Goal: Task Accomplishment & Management: Complete application form

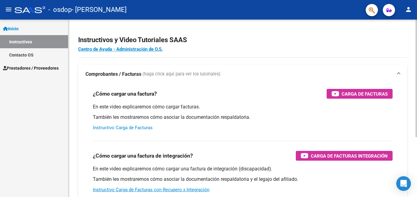
click at [145, 129] on link "Instructivo Carga de Facturas" at bounding box center [123, 127] width 60 height 5
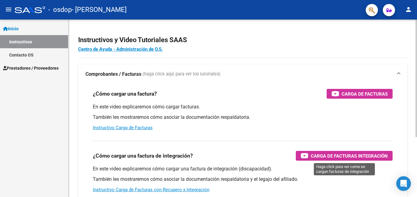
click at [307, 159] on div "Carga de Facturas Integración" at bounding box center [344, 156] width 87 height 10
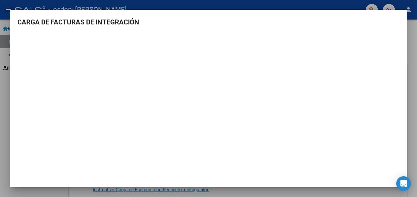
click at [398, 13] on mat-dialog-container "CARGA DE FACTURAS DE INTEGRACIÓN" at bounding box center [208, 99] width 397 height 178
click at [151, 16] on mat-dialog-container "CARGA DE FACTURAS DE INTEGRACIÓN" at bounding box center [208, 99] width 397 height 178
click at [128, 175] on mat-dialog-container "CARGA DE FACTURAS DE INTEGRACIÓN" at bounding box center [208, 99] width 397 height 178
click at [211, 2] on div at bounding box center [208, 98] width 417 height 197
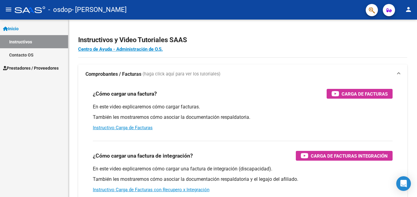
click at [211, 2] on mat-toolbar "menu - osdop - [PERSON_NAME] person" at bounding box center [208, 10] width 417 height 20
click at [25, 66] on span "Prestadores / Proveedores" at bounding box center [31, 68] width 56 height 7
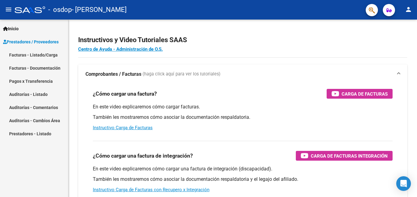
click at [26, 55] on link "Facturas - Listado/Carga" at bounding box center [34, 54] width 68 height 13
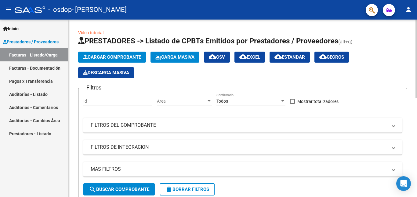
click at [108, 56] on span "Cargar Comprobante" at bounding box center [112, 56] width 58 height 5
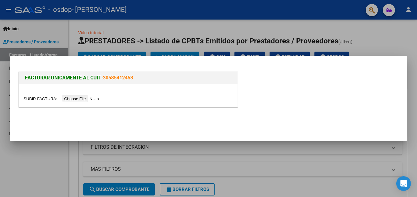
click at [87, 100] on input "file" at bounding box center [62, 99] width 77 height 6
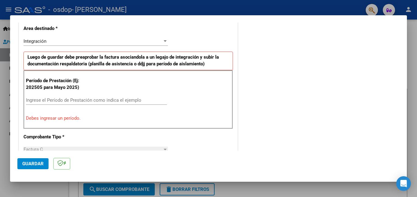
scroll to position [146, 0]
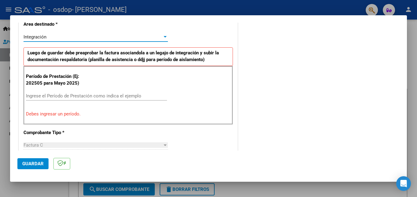
click at [163, 37] on div at bounding box center [165, 37] width 5 height 5
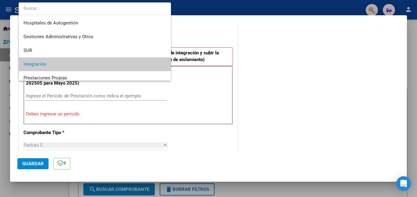
scroll to position [27, 0]
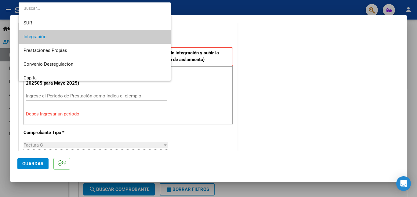
click at [100, 39] on span "Integración" at bounding box center [95, 37] width 143 height 14
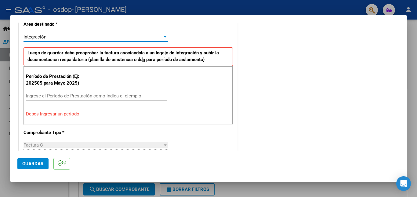
click at [63, 95] on input "Ingrese el Período de Prestación como indica el ejemplo" at bounding box center [96, 95] width 141 height 5
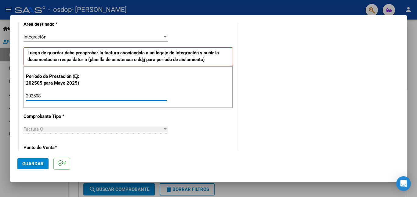
type input "202508"
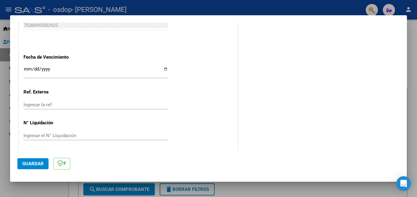
scroll to position [410, 0]
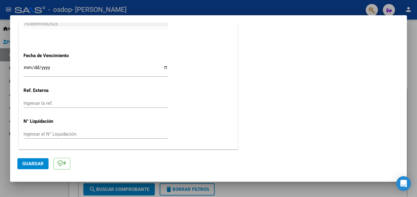
click at [36, 163] on span "Guardar" at bounding box center [32, 163] width 21 height 5
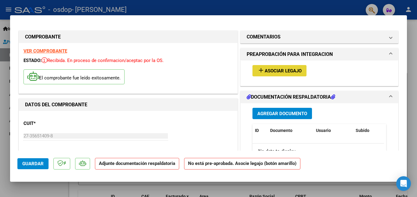
click at [271, 71] on span "Asociar Legajo" at bounding box center [283, 70] width 37 height 5
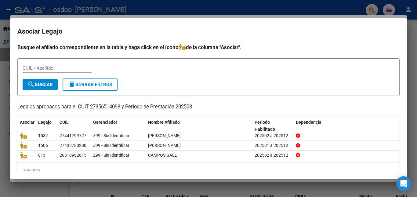
scroll to position [13, 0]
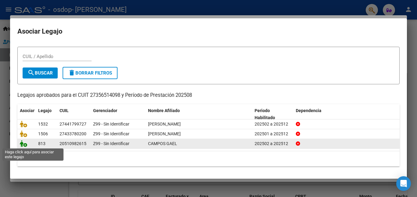
click at [25, 145] on icon at bounding box center [23, 143] width 7 height 7
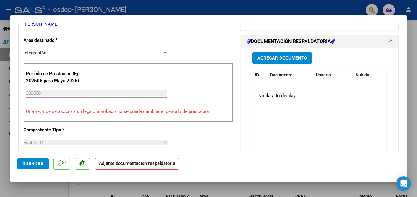
scroll to position [145, 0]
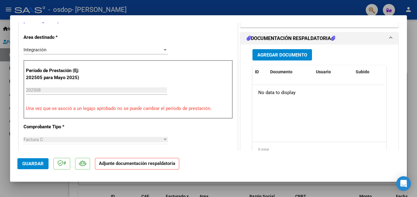
click at [296, 55] on span "Agregar Documento" at bounding box center [283, 54] width 50 height 5
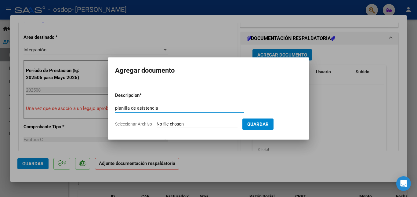
type input "planilla de asistencia"
click at [145, 123] on span "Seleccionar Archivo" at bounding box center [133, 124] width 37 height 5
click at [157, 123] on input "Seleccionar Archivo" at bounding box center [197, 125] width 81 height 6
type input "C:\fakepath\planilla [DATE] pdf.pdf"
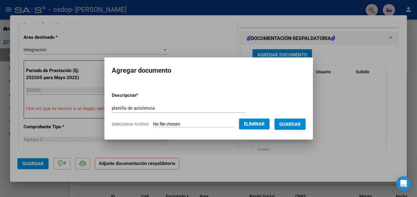
click at [301, 127] on span "Guardar" at bounding box center [290, 124] width 21 height 5
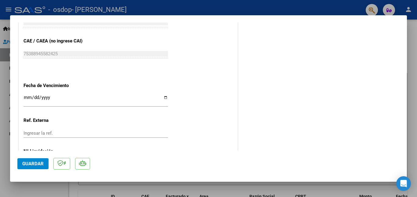
scroll to position [419, 0]
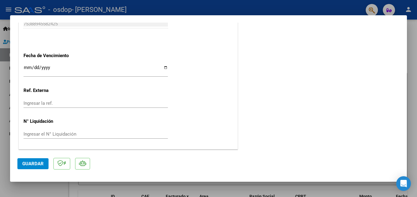
click at [26, 165] on span "Guardar" at bounding box center [32, 163] width 21 height 5
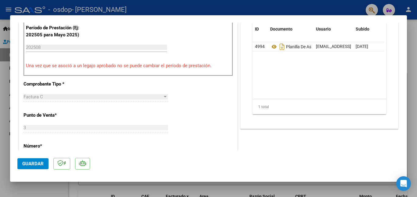
scroll to position [0, 0]
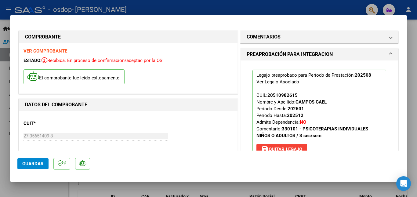
click at [185, 5] on div at bounding box center [208, 98] width 417 height 197
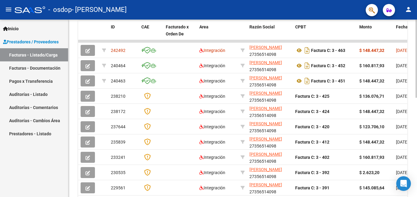
scroll to position [186, 0]
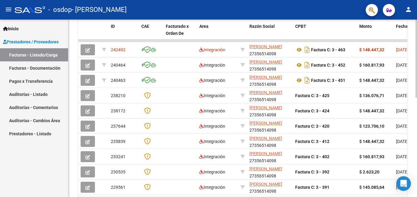
click at [412, 142] on div at bounding box center [417, 142] width 2 height 78
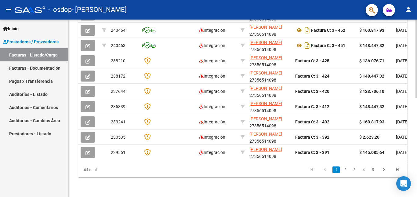
scroll to position [225, 0]
click at [412, 166] on div at bounding box center [417, 158] width 2 height 78
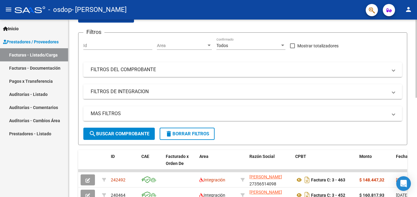
scroll to position [0, 0]
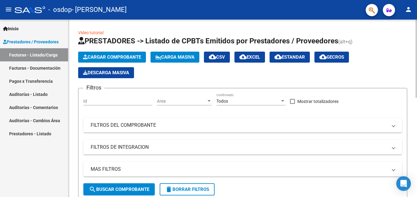
click at [412, 56] on div at bounding box center [417, 59] width 2 height 78
click at [117, 57] on span "Cargar Comprobante" at bounding box center [112, 56] width 58 height 5
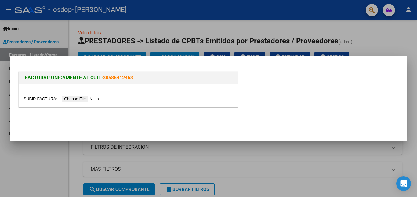
click at [68, 99] on input "file" at bounding box center [62, 99] width 77 height 6
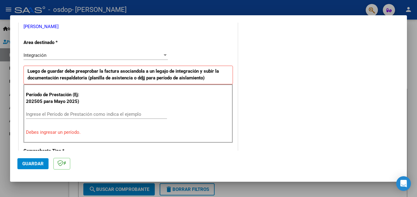
scroll to position [130, 0]
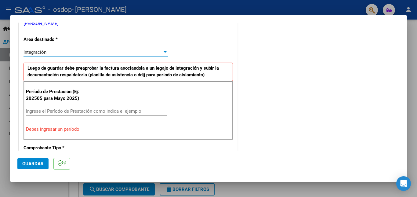
click at [113, 53] on div "Integración" at bounding box center [93, 51] width 139 height 5
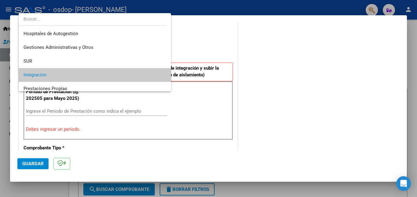
scroll to position [23, 0]
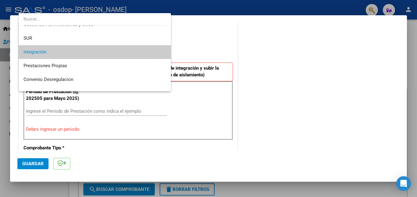
click at [113, 53] on span "Integración" at bounding box center [95, 52] width 143 height 14
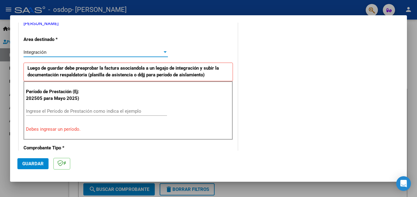
click at [70, 106] on div "Período de Prestación (Ej: 202505 para [DATE]) Ingrese el Período de Prestación…" at bounding box center [129, 110] width 210 height 59
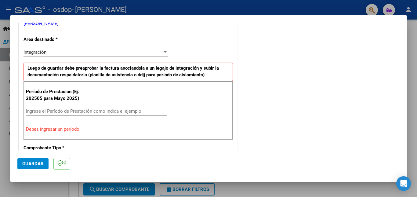
click at [71, 111] on input "Ingrese el Período de Prestación como indica el ejemplo" at bounding box center [96, 110] width 141 height 5
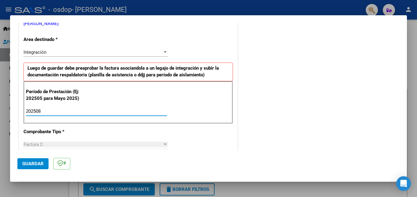
type input "202508"
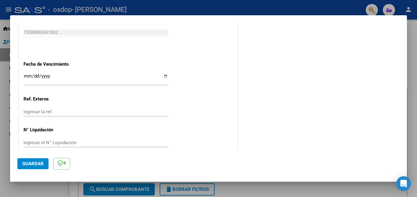
scroll to position [410, 0]
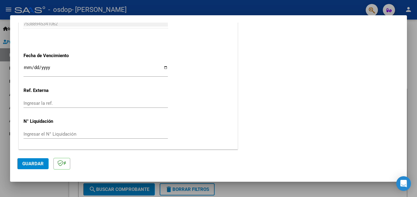
click at [39, 165] on span "Guardar" at bounding box center [32, 163] width 21 height 5
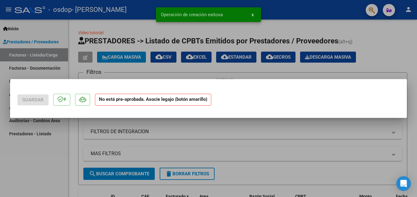
scroll to position [0, 0]
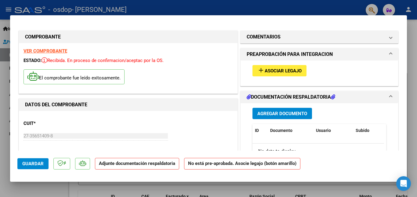
click at [277, 71] on span "Asociar Legajo" at bounding box center [283, 70] width 37 height 5
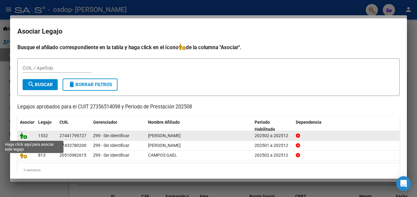
click at [26, 136] on icon at bounding box center [23, 135] width 7 height 7
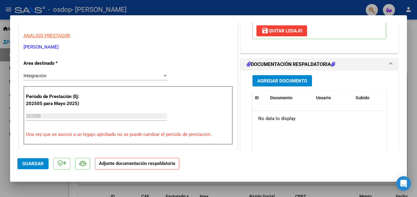
scroll to position [126, 0]
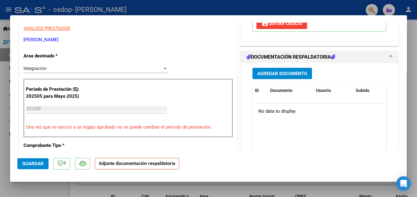
click at [286, 75] on span "Agregar Documento" at bounding box center [283, 73] width 50 height 5
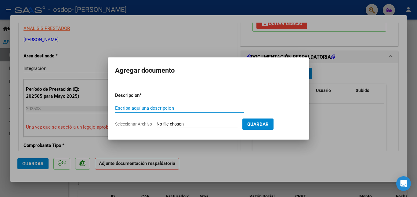
type input "p"
type input "planilla de asistencia"
click at [147, 126] on span "Seleccionar Archivo" at bounding box center [133, 124] width 37 height 5
click at [157, 126] on input "Seleccionar Archivo" at bounding box center [197, 125] width 81 height 6
type input "C:\fakepath\planilla [DATE] pdf.pdf"
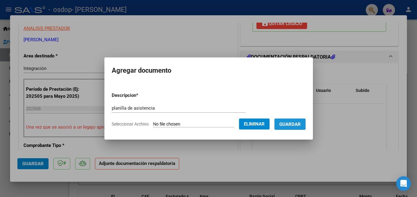
click at [293, 124] on span "Guardar" at bounding box center [290, 124] width 21 height 5
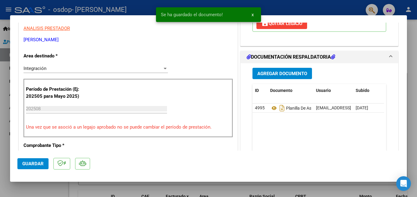
scroll to position [0, 0]
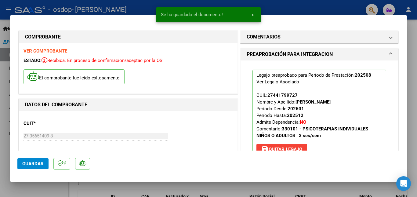
click at [313, 2] on div at bounding box center [208, 98] width 417 height 197
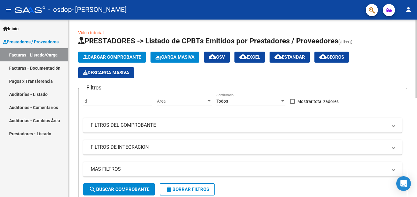
click at [412, 31] on div at bounding box center [417, 59] width 2 height 78
click at [42, 67] on link "Facturas - Documentación" at bounding box center [34, 67] width 68 height 13
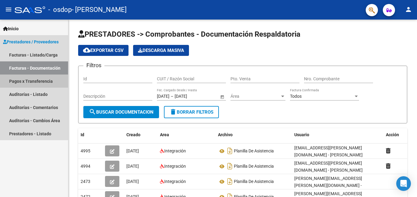
click at [44, 81] on link "Pagos x Transferencia" at bounding box center [34, 81] width 68 height 13
